Goal: Complete application form

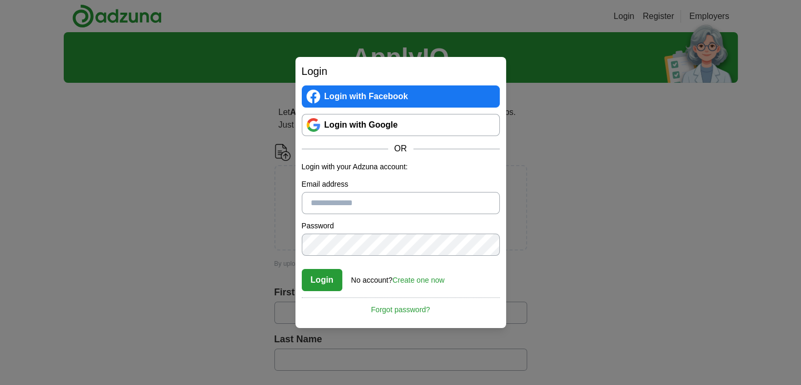
click at [363, 123] on link "Login with Google" at bounding box center [401, 125] width 198 height 22
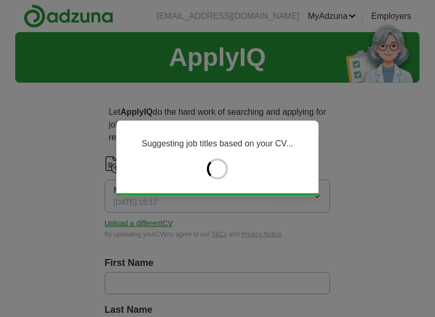
type input "*****"
type input "********"
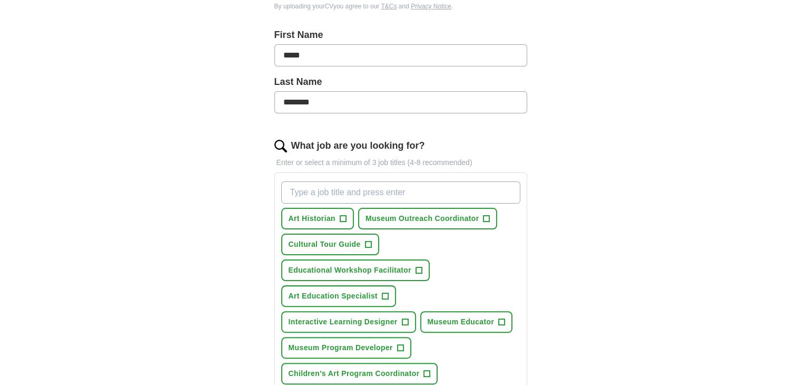
scroll to position [268, 0]
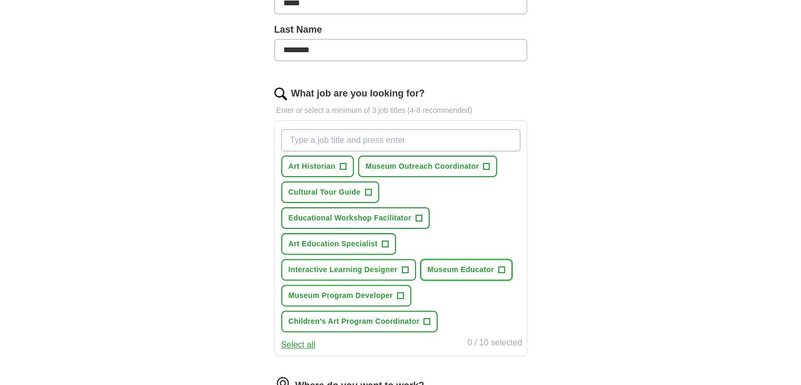
click at [503, 268] on span "+" at bounding box center [502, 270] width 6 height 8
click at [345, 165] on span "+" at bounding box center [343, 166] width 6 height 8
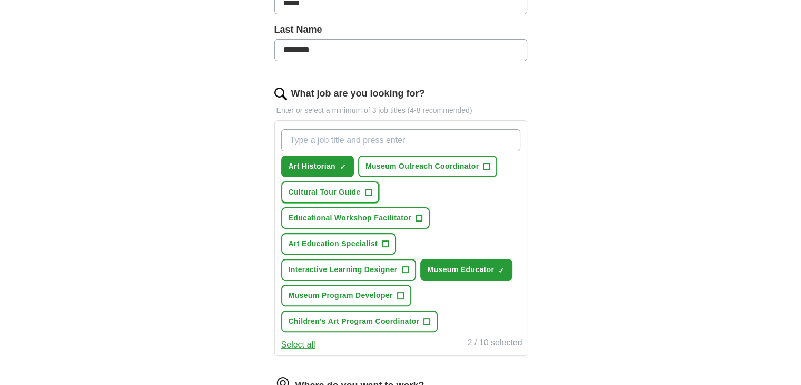
click at [368, 192] on span "+" at bounding box center [368, 192] width 6 height 8
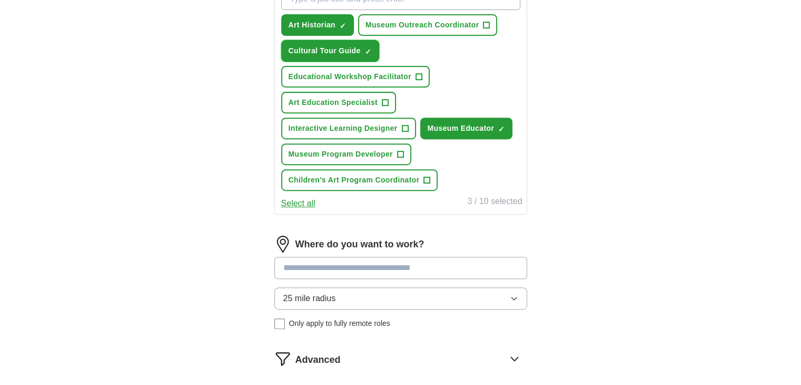
scroll to position [413, 0]
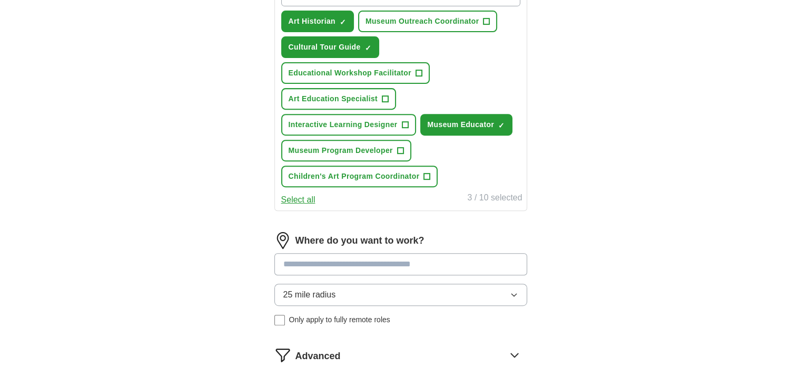
click at [439, 267] on input at bounding box center [401, 264] width 253 height 22
type input "*"
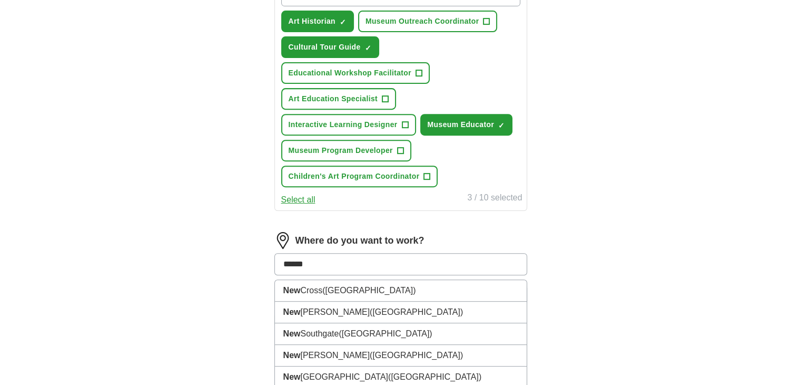
type input "*******"
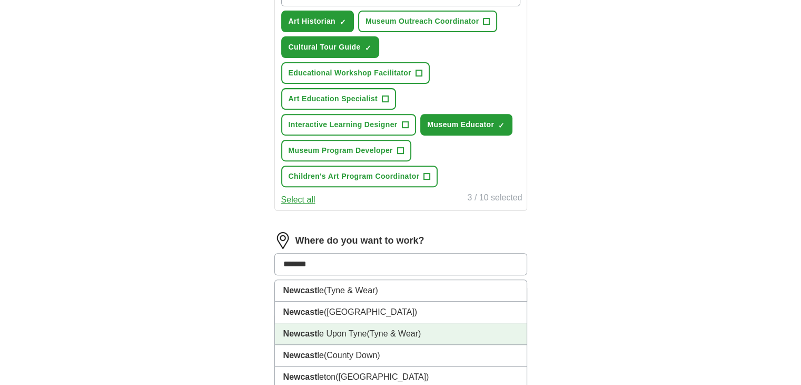
click at [425, 331] on li "Newcast le Upon Tyne (Tyne & Wear)" at bounding box center [401, 334] width 252 height 22
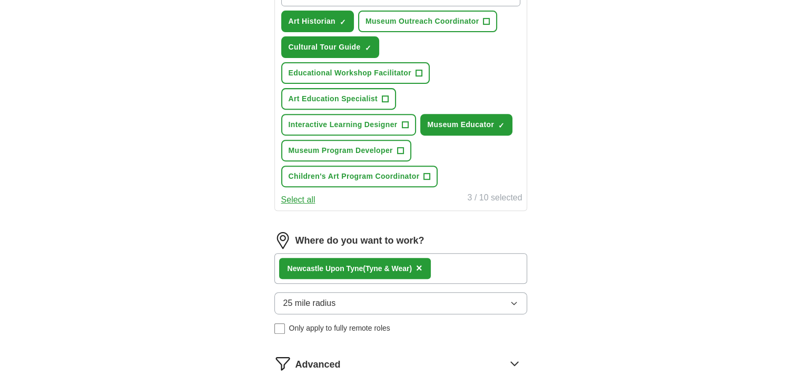
click at [512, 300] on icon "button" at bounding box center [514, 303] width 8 height 8
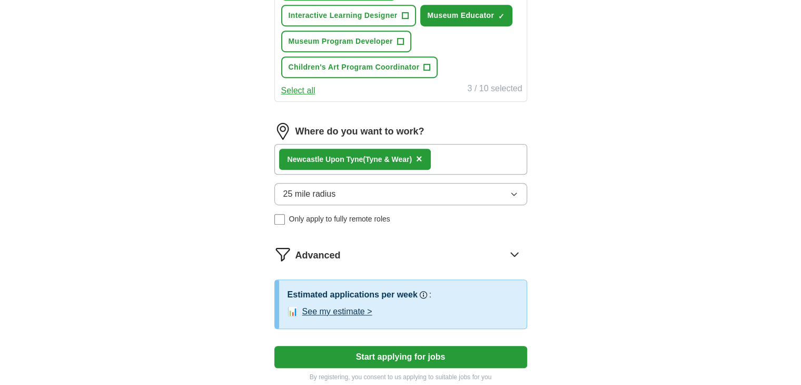
scroll to position [570, 0]
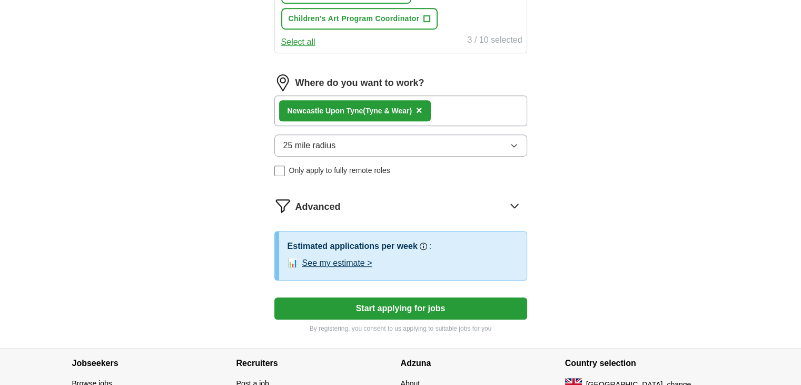
click at [418, 299] on button "Start applying for jobs" at bounding box center [401, 308] width 253 height 22
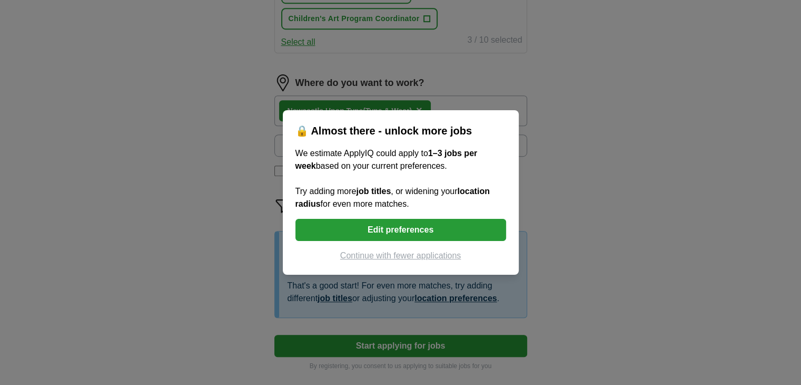
click at [427, 233] on button "Edit preferences" at bounding box center [401, 230] width 211 height 22
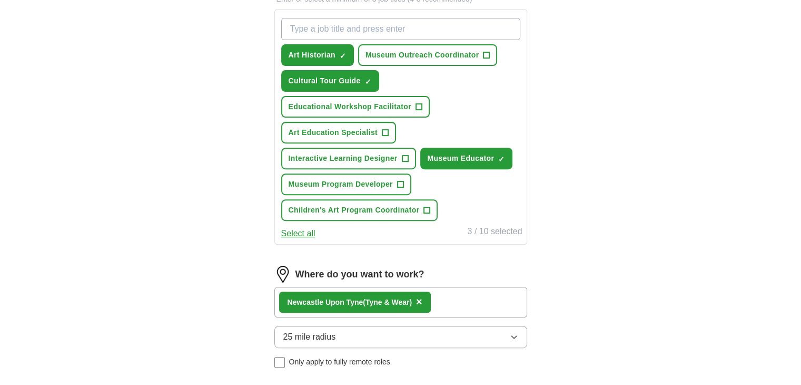
scroll to position [429, 0]
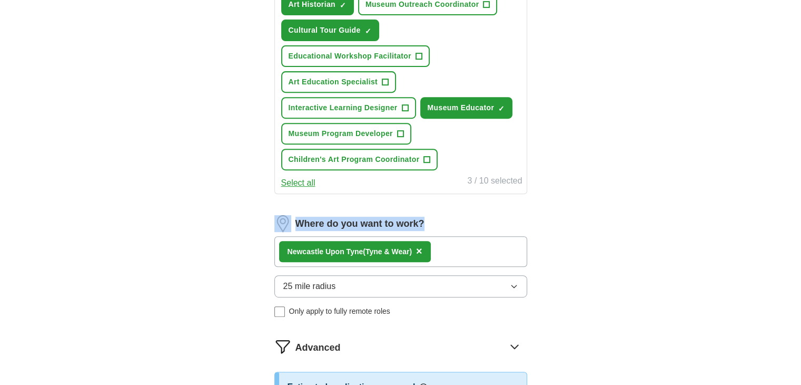
drag, startPoint x: 799, startPoint y: 182, endPoint x: 802, endPoint y: 201, distance: 18.6
click at [519, 279] on button "25 mile radius" at bounding box center [401, 286] width 253 height 22
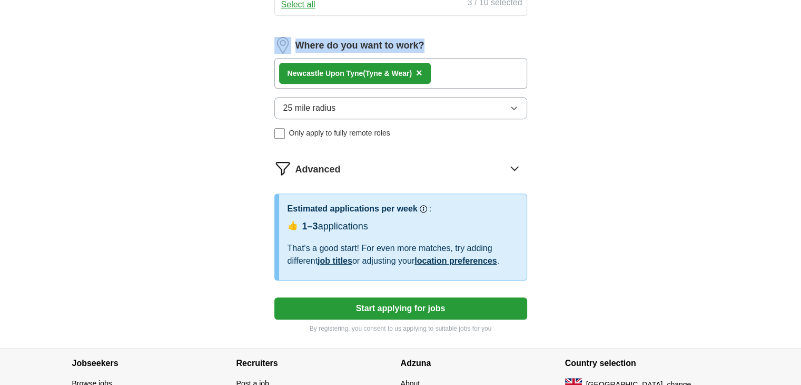
scroll to position [609, 0]
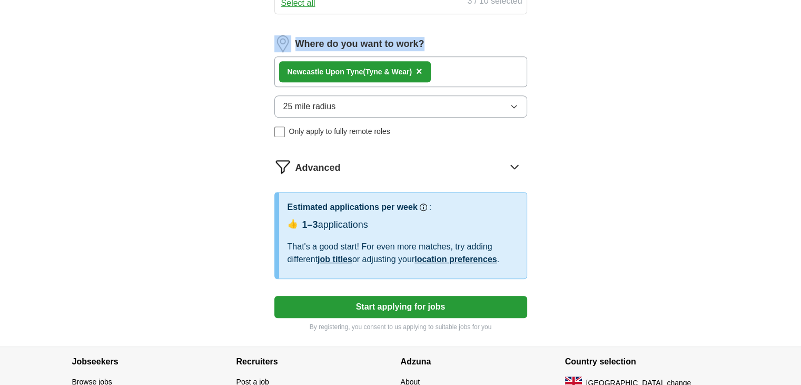
click at [516, 105] on icon "button" at bounding box center [514, 106] width 5 height 3
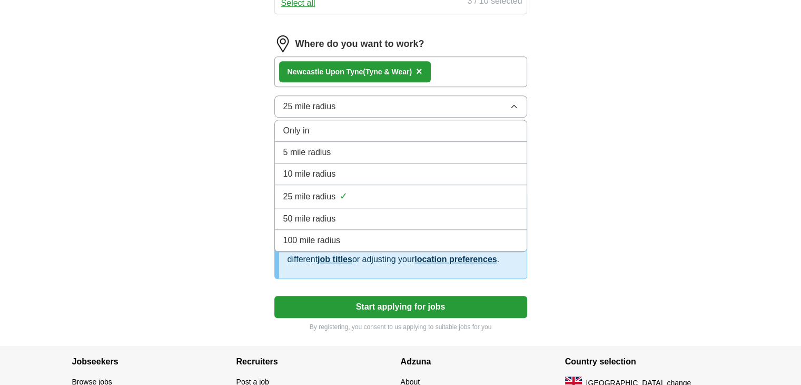
click at [331, 234] on span "100 mile radius" at bounding box center [311, 240] width 57 height 13
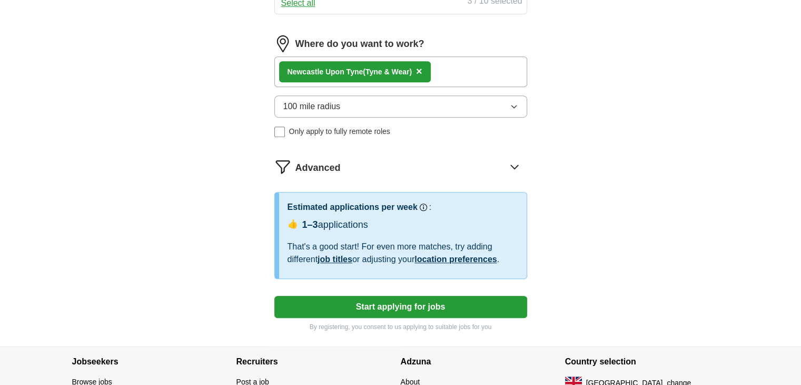
click at [360, 306] on button "Start applying for jobs" at bounding box center [401, 307] width 253 height 22
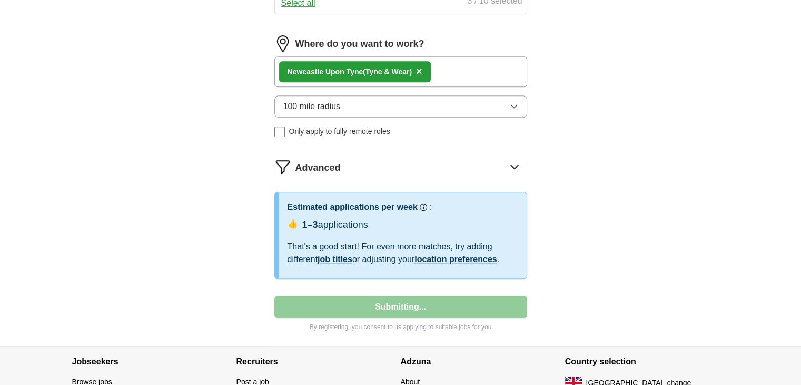
select select "**"
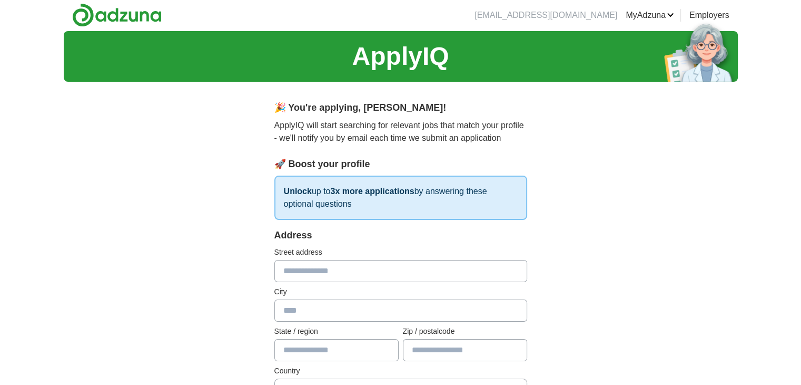
scroll to position [0, 0]
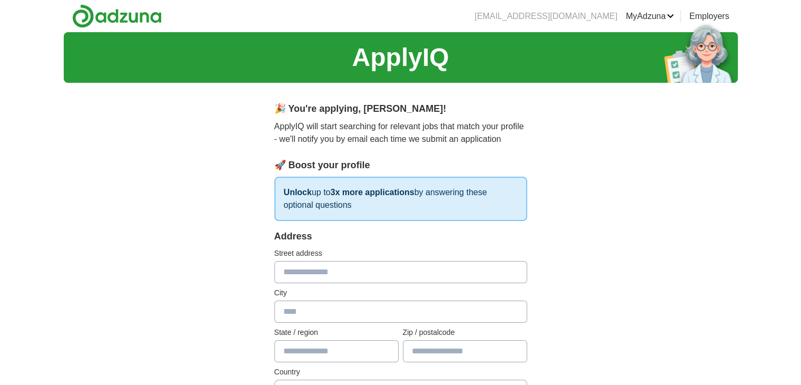
click at [360, 277] on input "text" at bounding box center [401, 272] width 253 height 22
type input "**********"
type input "*******"
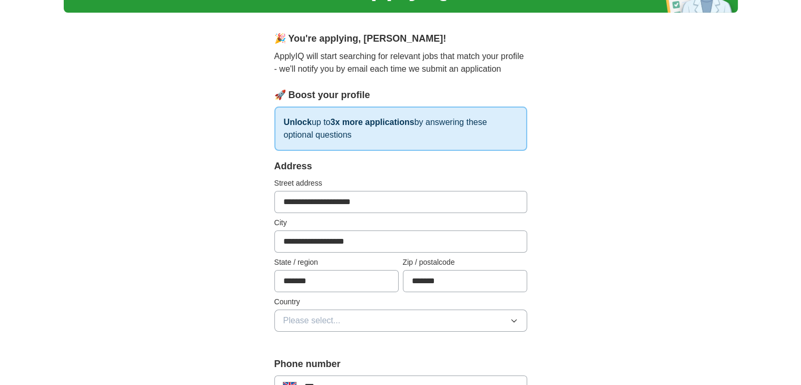
scroll to position [73, 0]
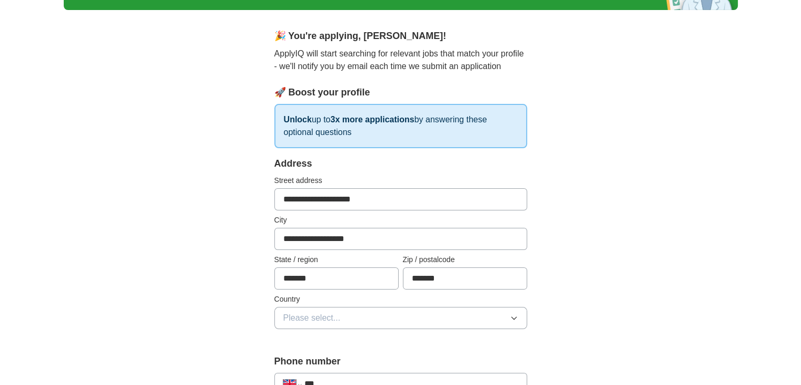
click at [518, 316] on icon "button" at bounding box center [514, 318] width 8 height 8
click at [491, 333] on li "[GEOGRAPHIC_DATA]" at bounding box center [401, 342] width 252 height 22
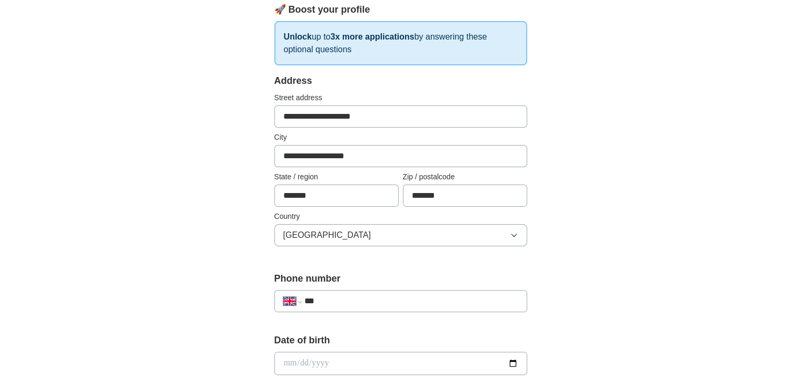
scroll to position [230, 0]
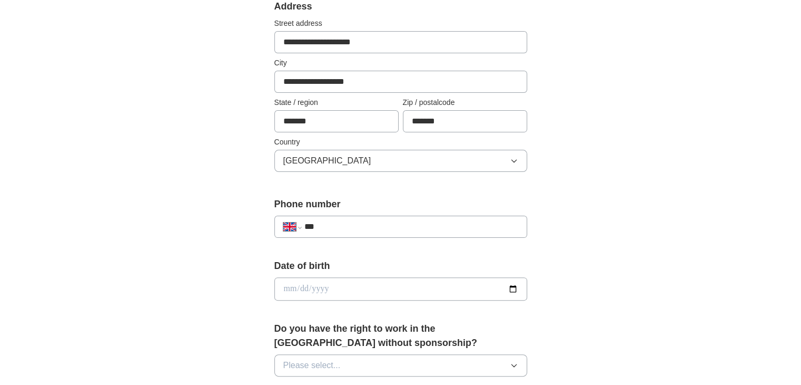
click at [418, 230] on input "***" at bounding box center [411, 226] width 214 height 13
type input "**********"
click at [513, 283] on input "date" at bounding box center [401, 288] width 253 height 23
click at [285, 287] on input "date" at bounding box center [401, 288] width 253 height 23
type input "**********"
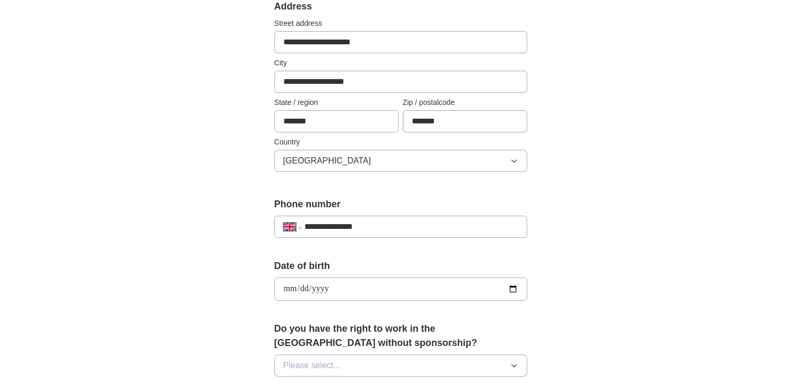
click at [582, 298] on div "**********" at bounding box center [401, 274] width 674 height 945
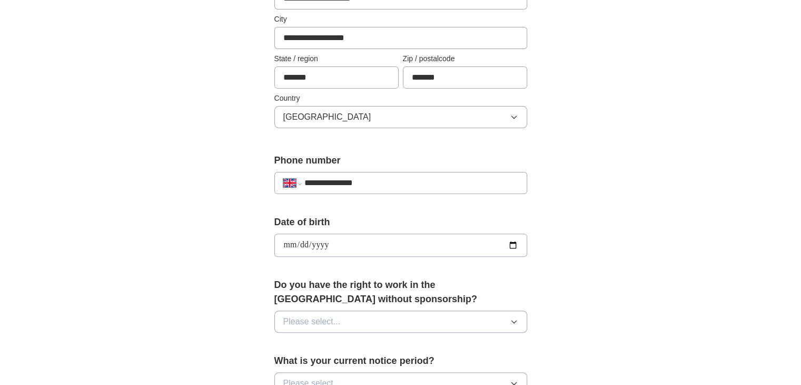
scroll to position [293, 0]
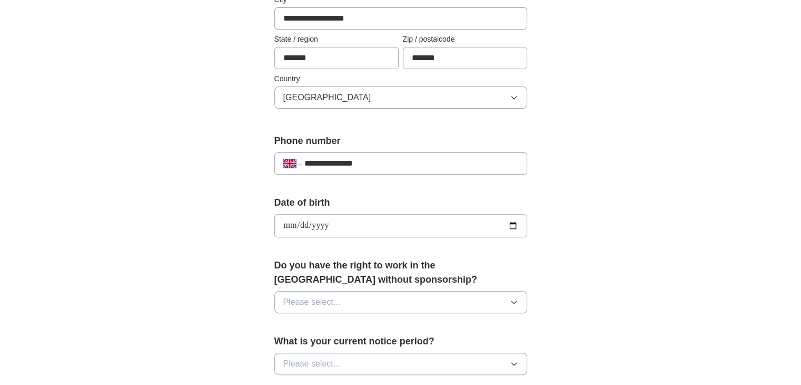
click at [519, 296] on button "Please select..." at bounding box center [401, 302] width 253 height 22
click at [495, 325] on div "Yes" at bounding box center [400, 326] width 235 height 13
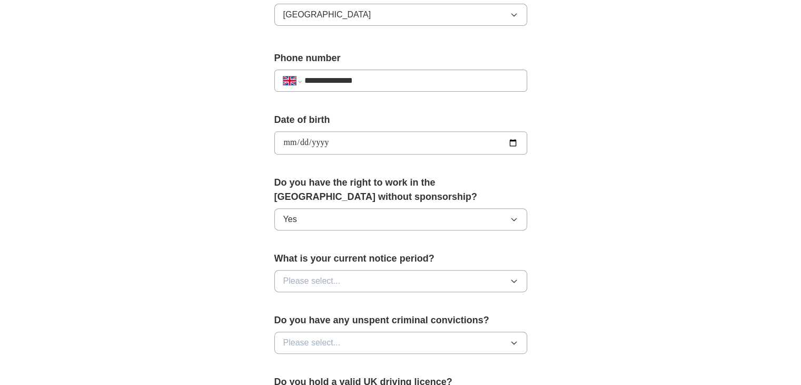
scroll to position [377, 0]
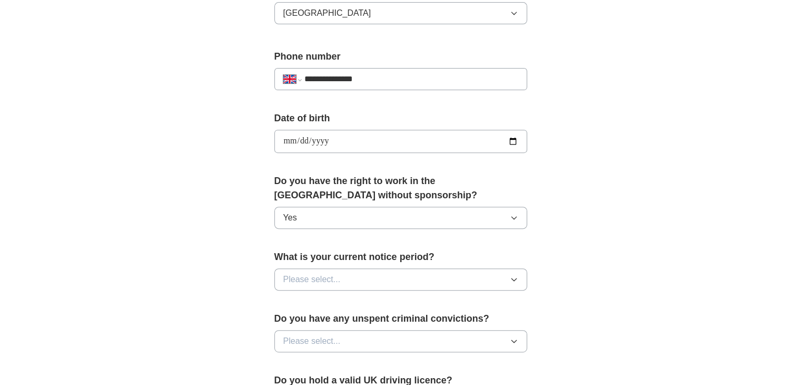
click at [510, 275] on icon "button" at bounding box center [514, 279] width 8 height 8
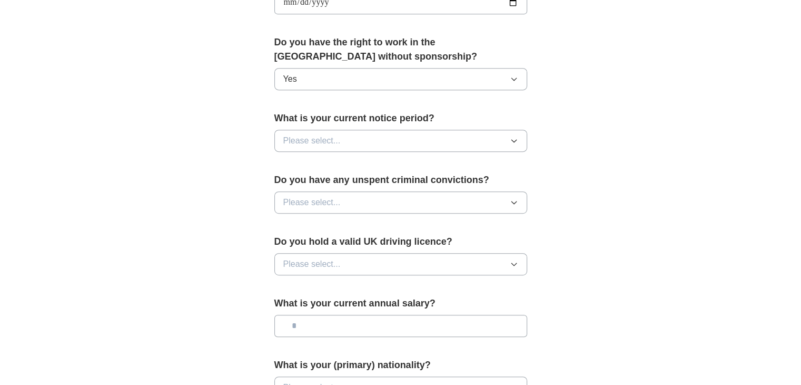
scroll to position [527, 0]
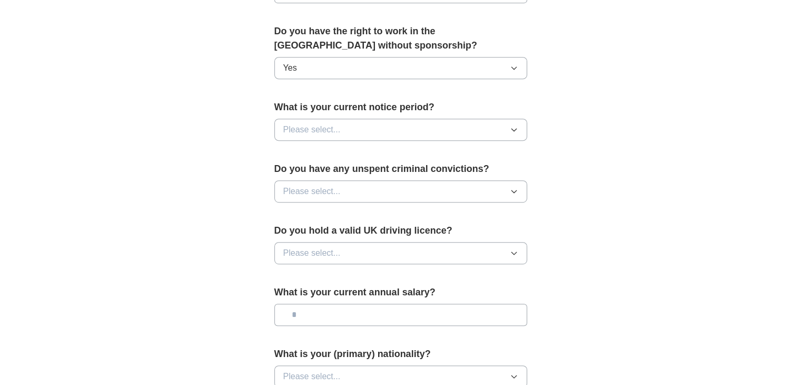
click at [516, 128] on icon "button" at bounding box center [514, 129] width 8 height 8
drag, startPoint x: 444, startPoint y: 108, endPoint x: 333, endPoint y: 105, distance: 110.7
click at [333, 105] on label "What is your current notice period?" at bounding box center [401, 107] width 253 height 14
copy label "current notice period?"
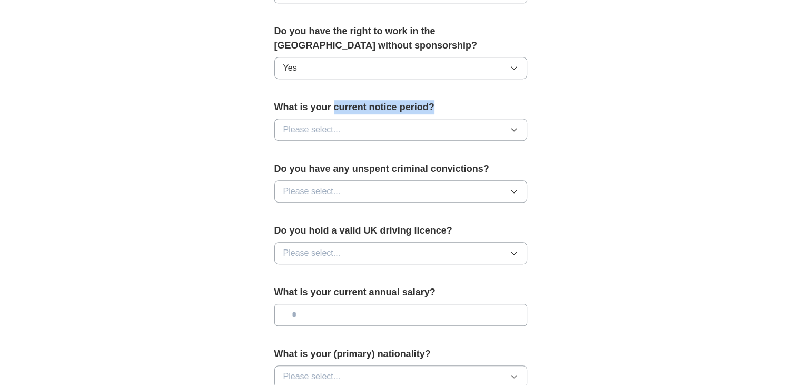
click at [512, 125] on icon "button" at bounding box center [514, 129] width 8 height 8
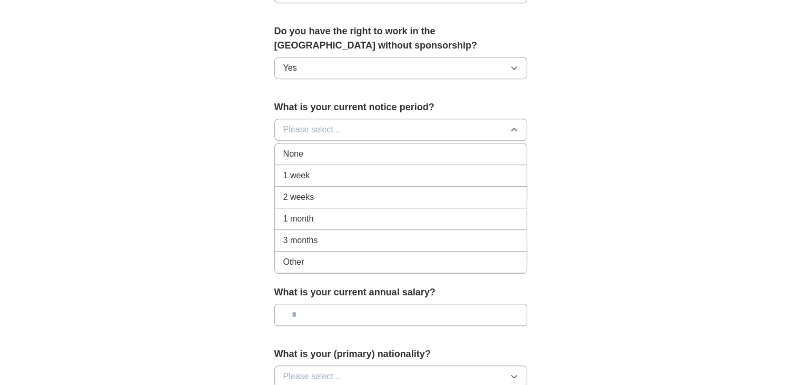
click at [485, 156] on div "None" at bounding box center [400, 154] width 235 height 13
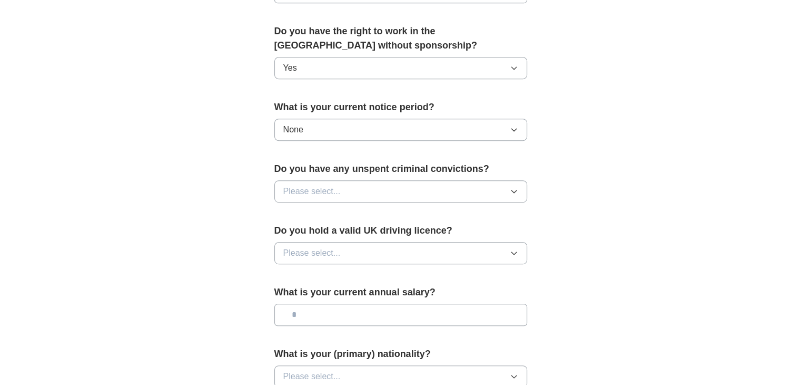
click at [514, 191] on icon "button" at bounding box center [514, 191] width 8 height 8
click at [485, 238] on div "No" at bounding box center [400, 237] width 235 height 13
click at [516, 249] on icon "button" at bounding box center [514, 253] width 8 height 8
click at [495, 292] on div "No" at bounding box center [400, 298] width 235 height 13
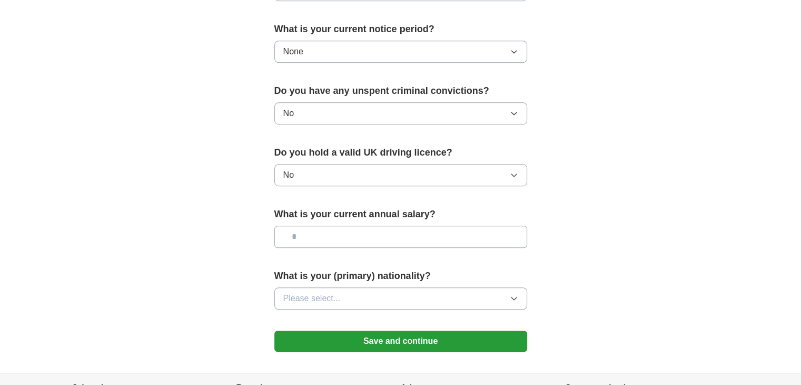
scroll to position [635, 0]
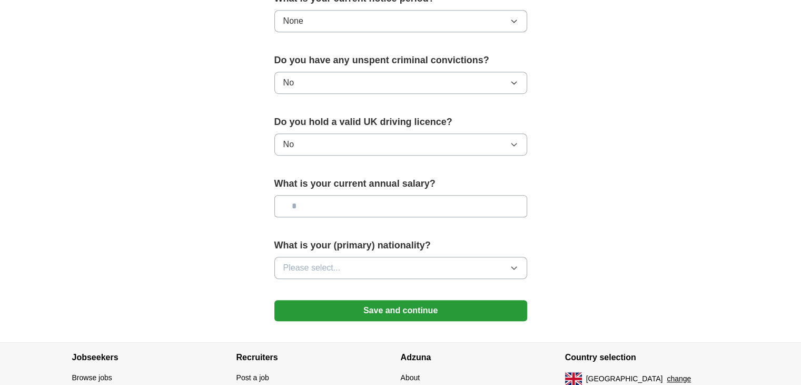
click at [336, 200] on input "text" at bounding box center [401, 206] width 253 height 22
type input "******"
click at [510, 263] on icon "button" at bounding box center [514, 267] width 8 height 8
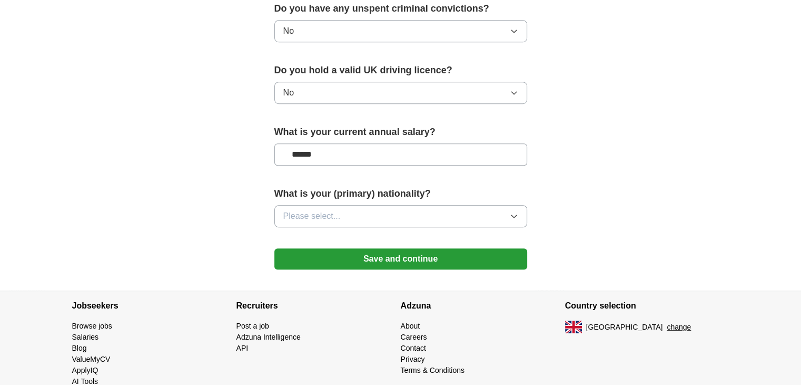
scroll to position [707, 0]
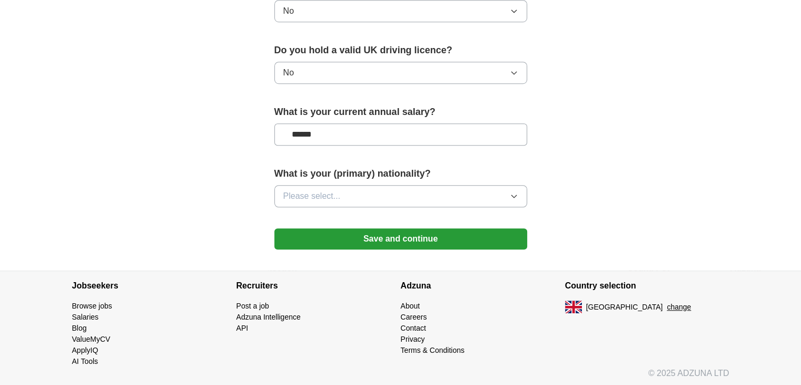
click at [516, 188] on button "Please select..." at bounding box center [401, 196] width 253 height 22
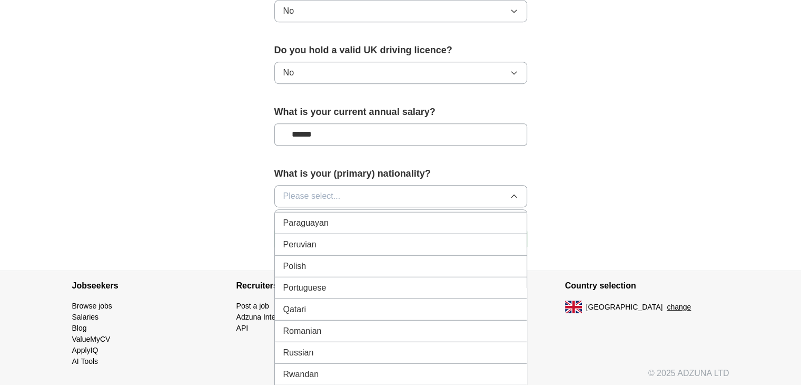
scroll to position [3018, 0]
click at [485, 328] on div "Russian" at bounding box center [400, 334] width 235 height 13
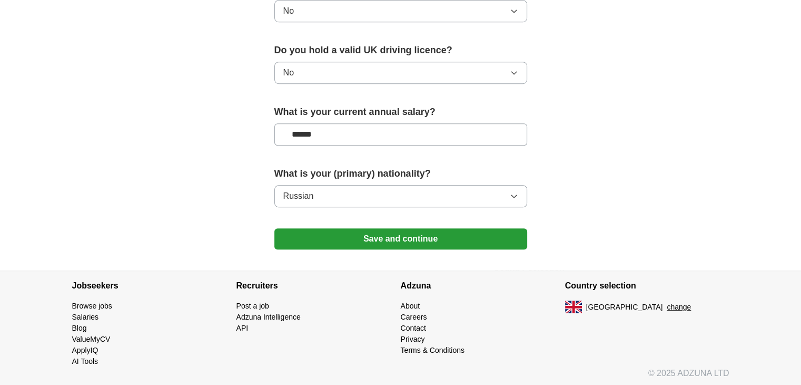
click at [391, 232] on button "Save and continue" at bounding box center [401, 238] width 253 height 21
